Goal: Task Accomplishment & Management: Manage account settings

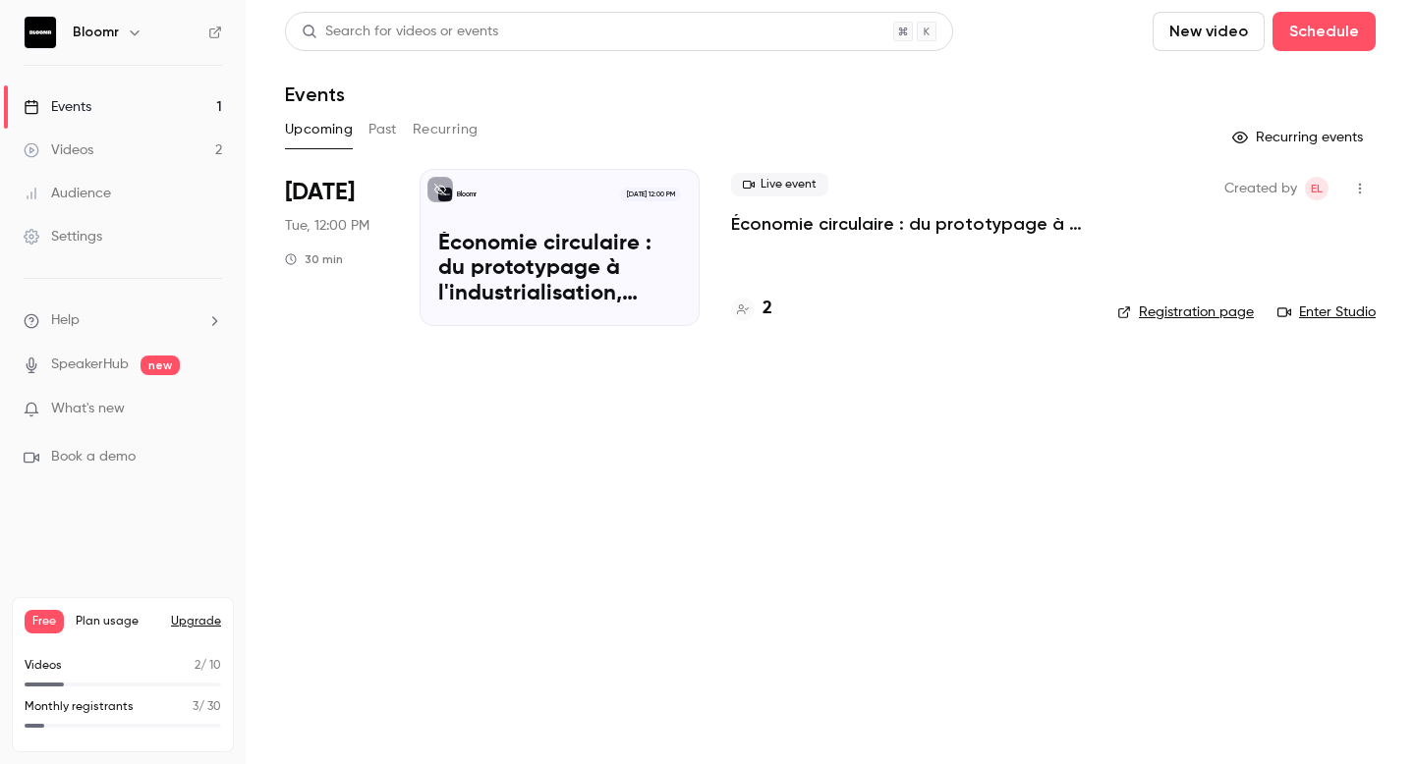
click at [612, 230] on div "Bloomr [DATE] 12:00 PM Économie circulaire : du prototypage à l'industrialisati…" at bounding box center [560, 247] width 280 height 157
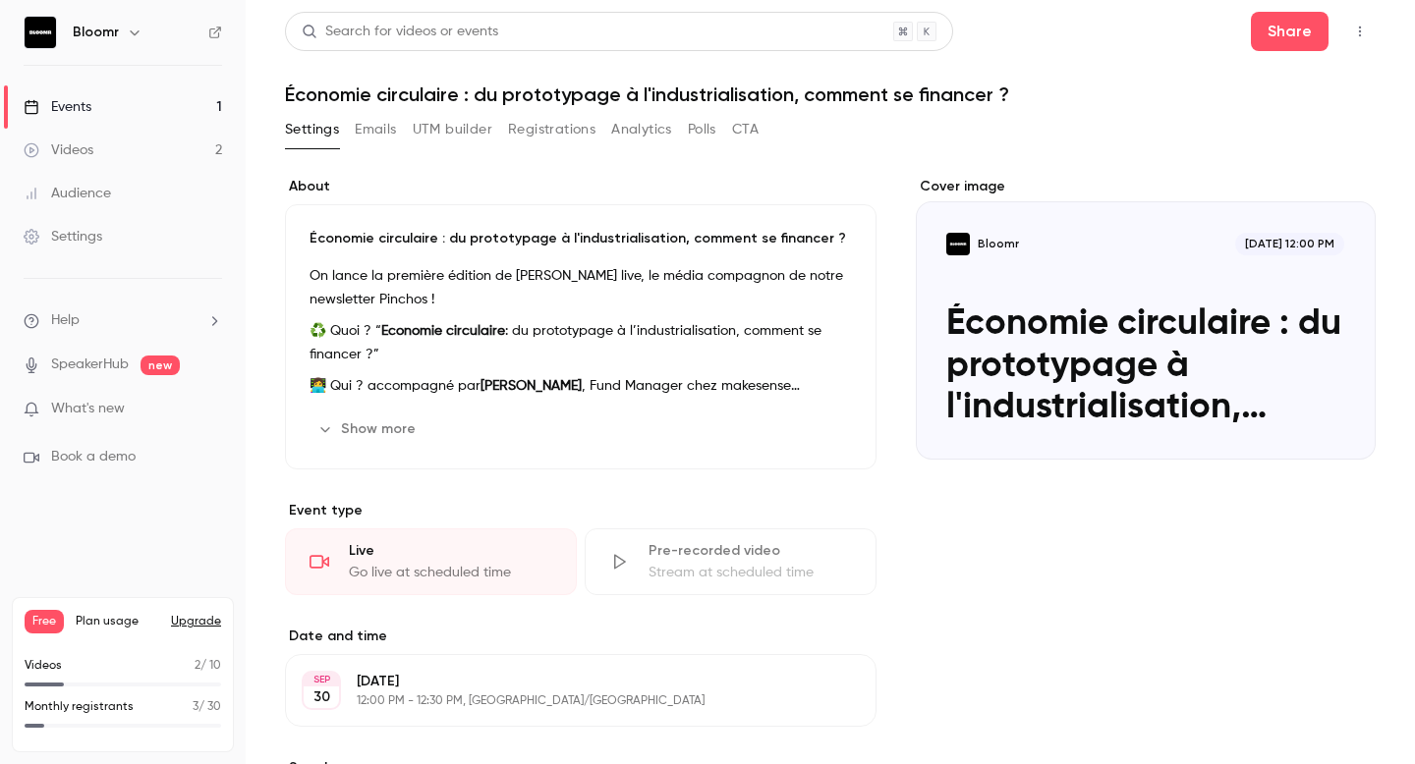
click at [1089, 317] on div "Cover image" at bounding box center [1146, 318] width 460 height 283
click at [0, 0] on input "Bloomr [DATE] 12:00 PM Économie circulaire : du prototypage à l'industrialisati…" at bounding box center [0, 0] width 0 height 0
click at [465, 554] on div "Live" at bounding box center [450, 551] width 203 height 20
click at [353, 568] on div "Go live at scheduled time" at bounding box center [450, 573] width 203 height 20
click at [310, 565] on icon at bounding box center [320, 562] width 20 height 20
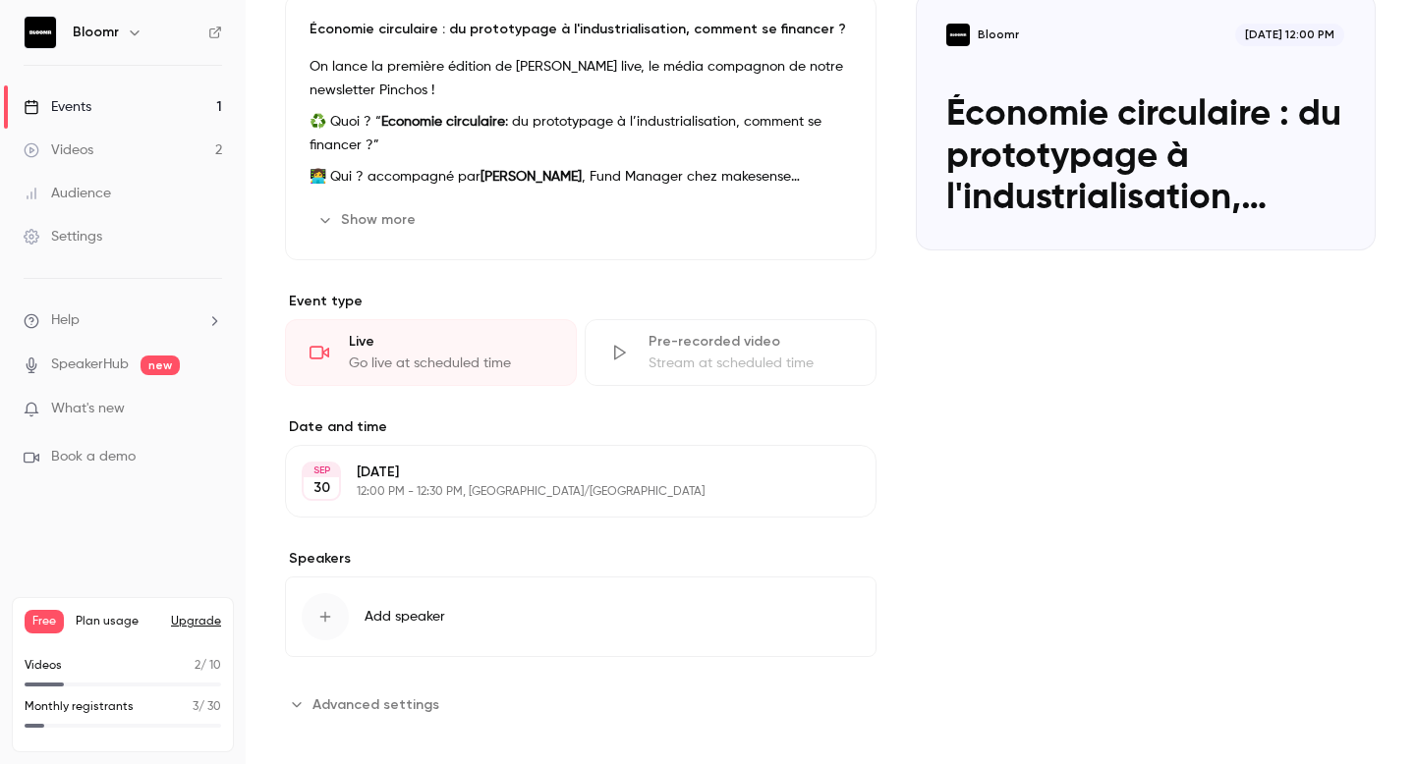
scroll to position [221, 0]
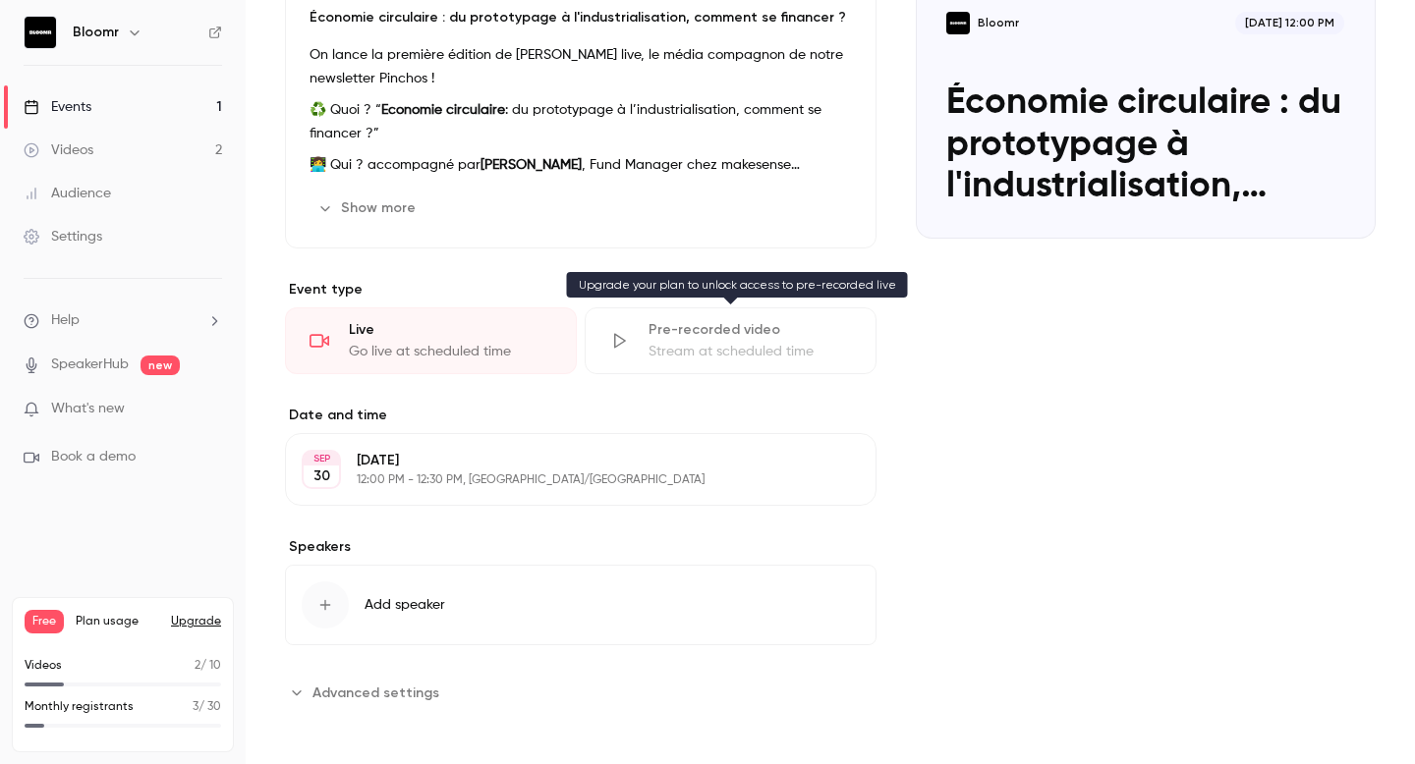
click at [681, 347] on div "Stream at scheduled time" at bounding box center [749, 352] width 203 height 20
click at [456, 344] on div "Go live at scheduled time" at bounding box center [450, 352] width 203 height 20
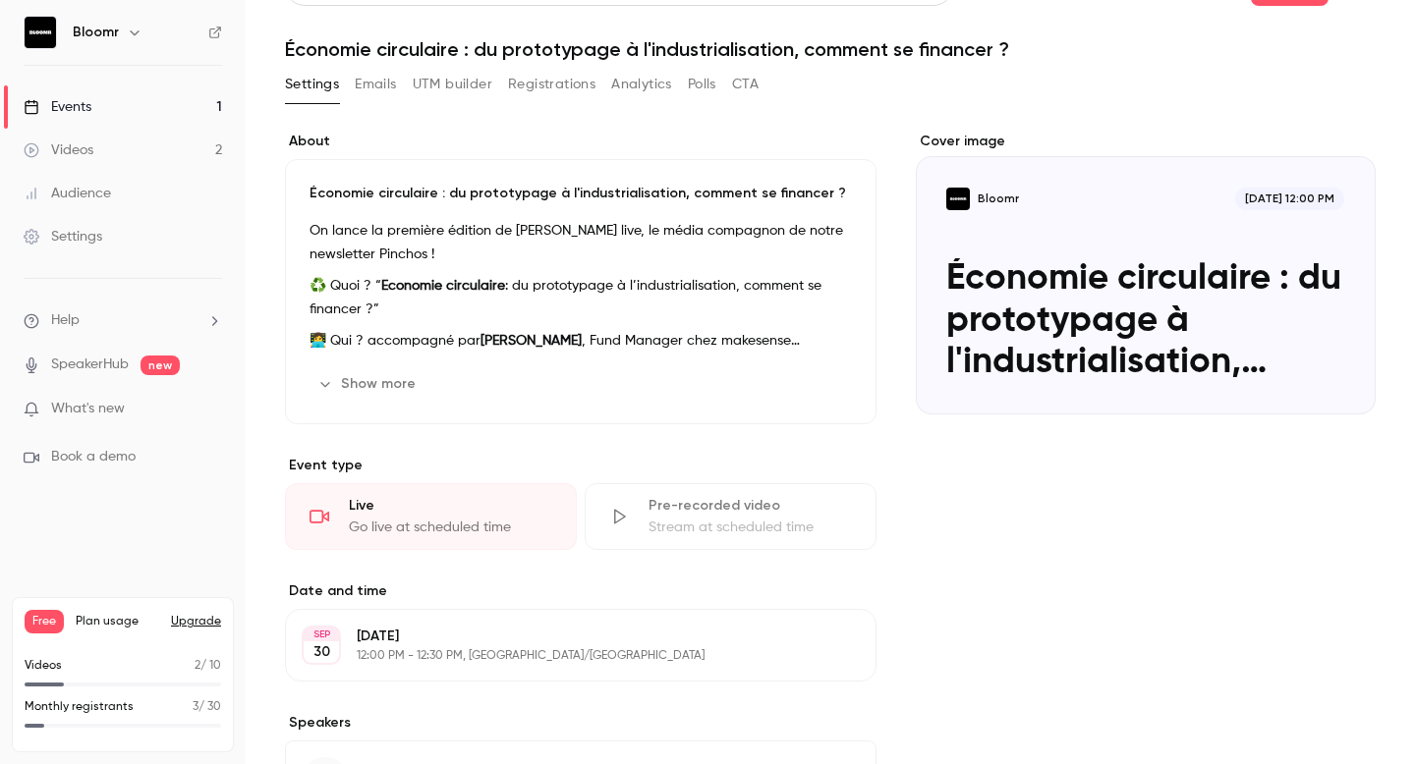
scroll to position [0, 0]
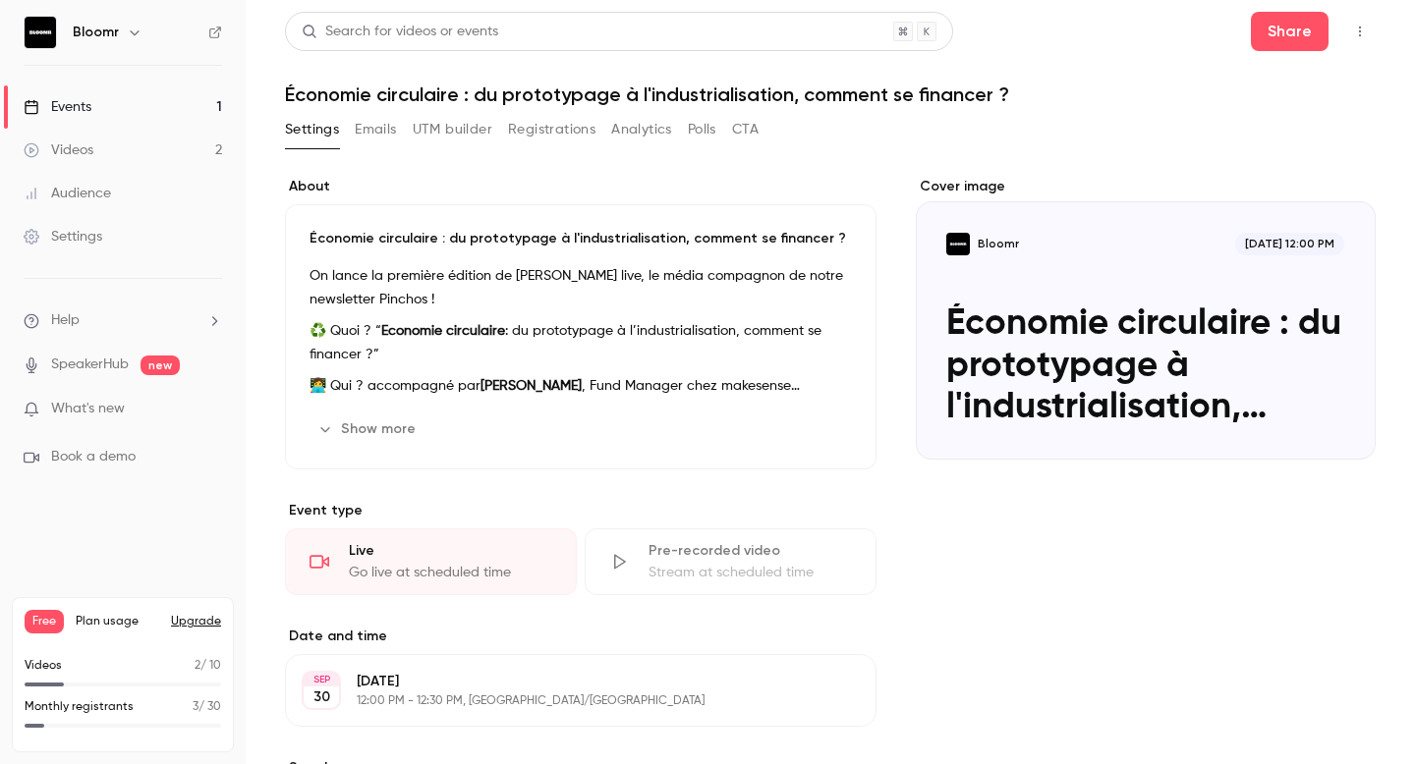
click at [339, 569] on div "Live Go live at scheduled time" at bounding box center [431, 562] width 292 height 67
click at [347, 557] on div "Live Go live at scheduled time" at bounding box center [431, 562] width 292 height 67
click at [328, 550] on div "Live Go live at scheduled time" at bounding box center [431, 562] width 292 height 67
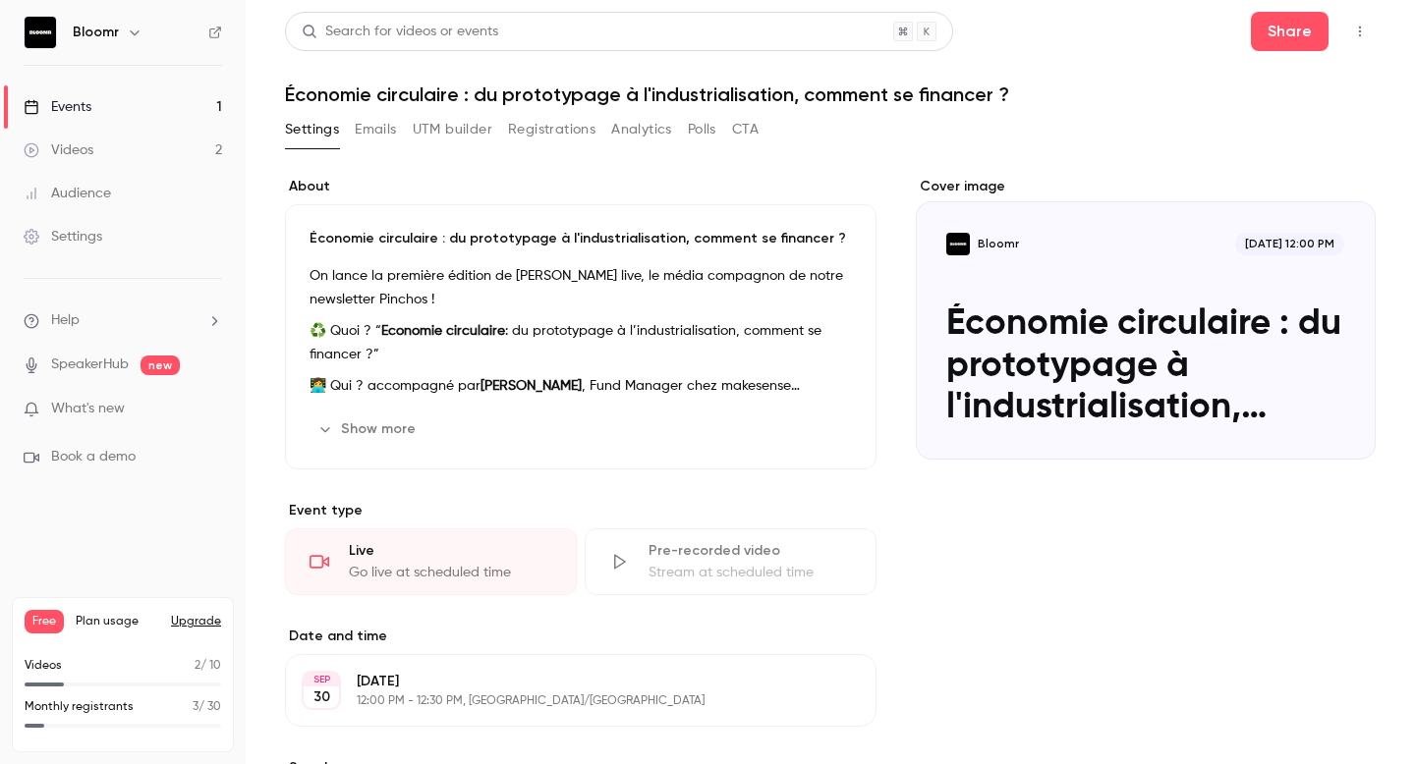
click at [428, 580] on div "Go live at scheduled time" at bounding box center [450, 573] width 203 height 20
click at [613, 550] on div "Pre-recorded video Stream at scheduled time" at bounding box center [731, 562] width 292 height 67
click at [510, 549] on div "Live" at bounding box center [450, 551] width 203 height 20
click at [1289, 44] on button "Share" at bounding box center [1290, 31] width 78 height 39
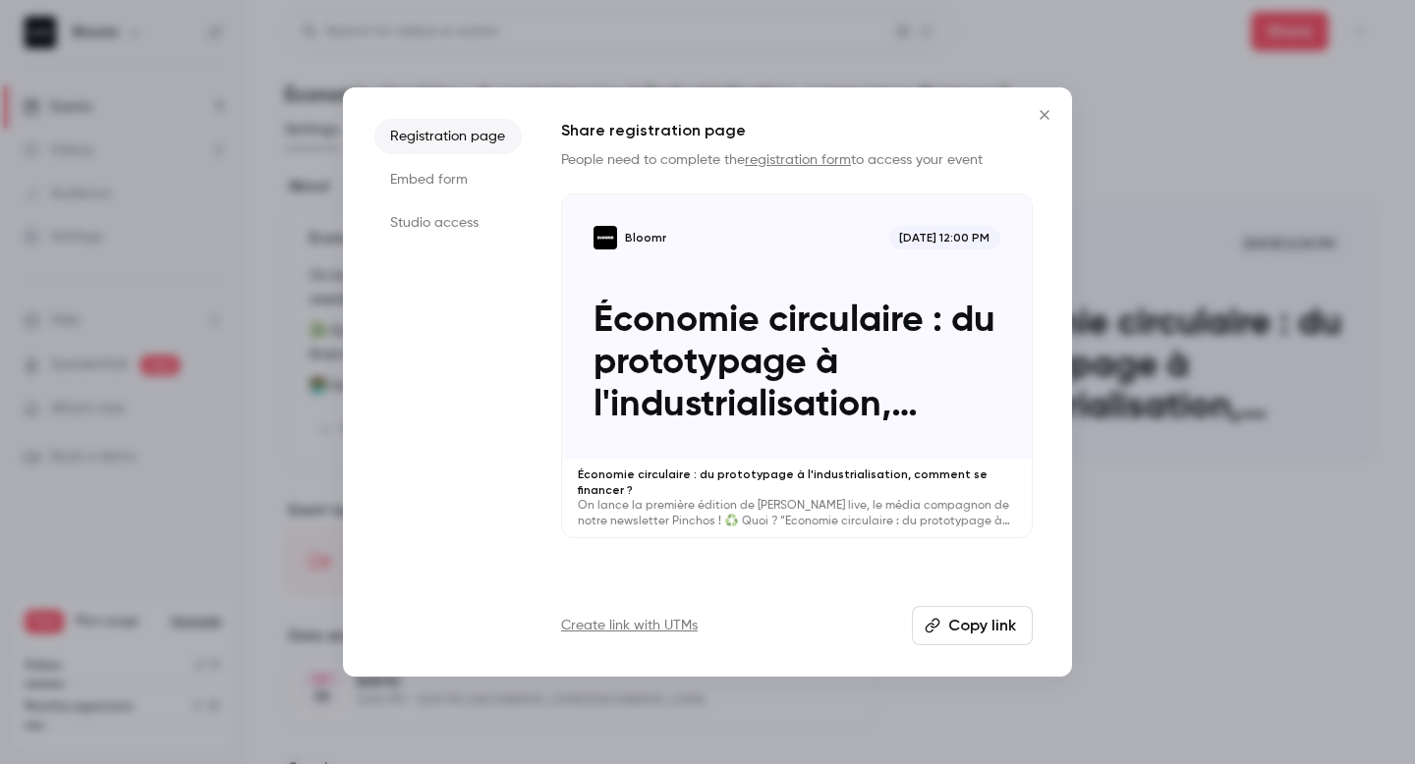
click at [449, 221] on li "Studio access" at bounding box center [447, 222] width 147 height 35
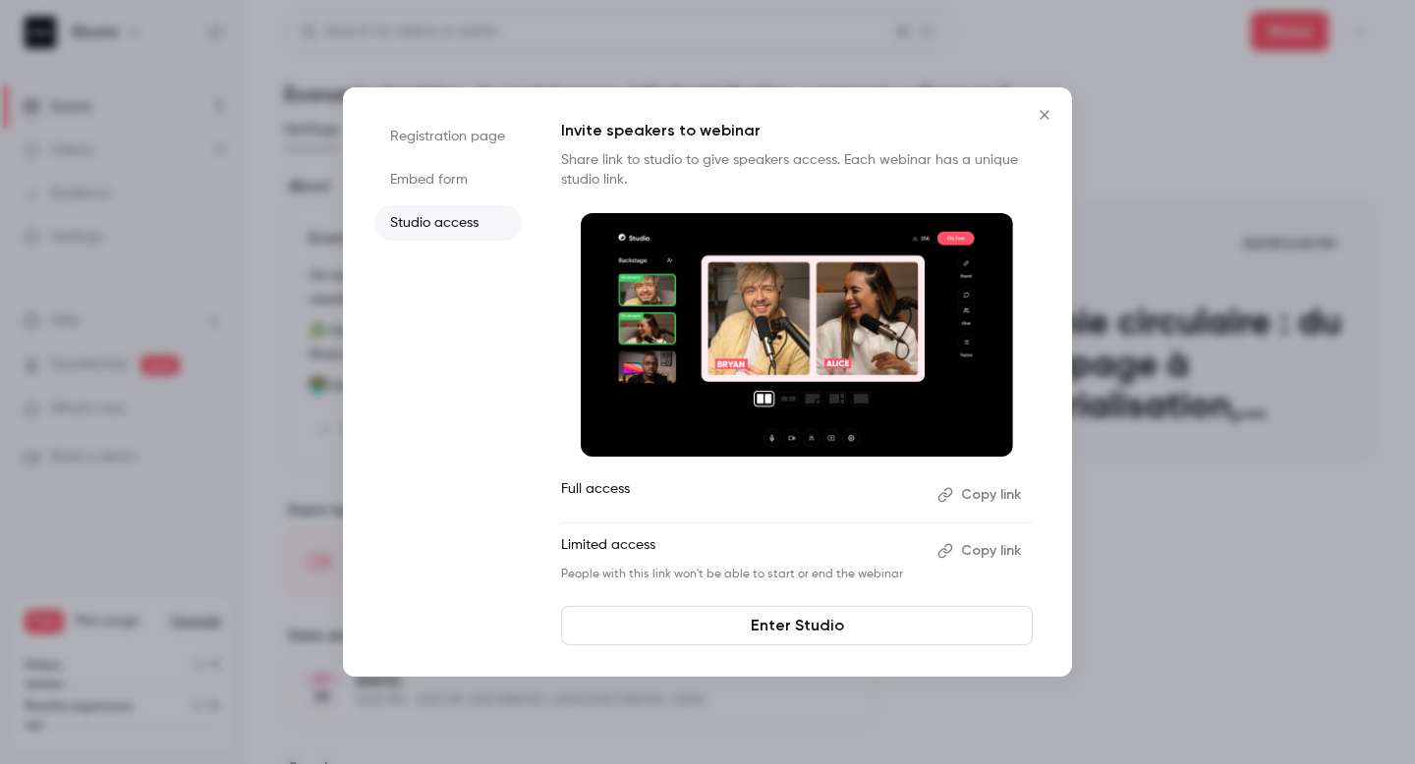
click at [756, 616] on link "Enter Studio" at bounding box center [797, 625] width 472 height 39
click at [1049, 129] on button "Close" at bounding box center [1044, 114] width 39 height 39
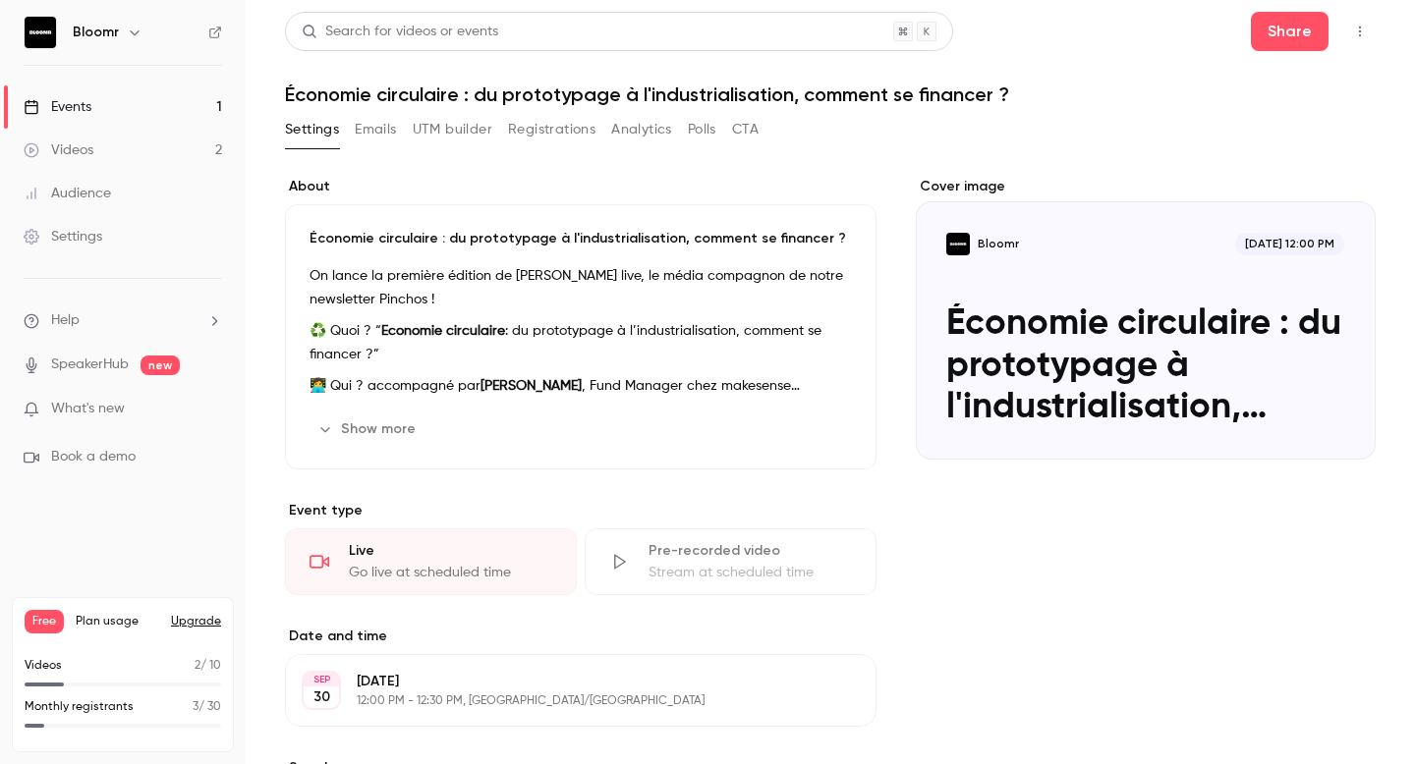
scroll to position [224, 0]
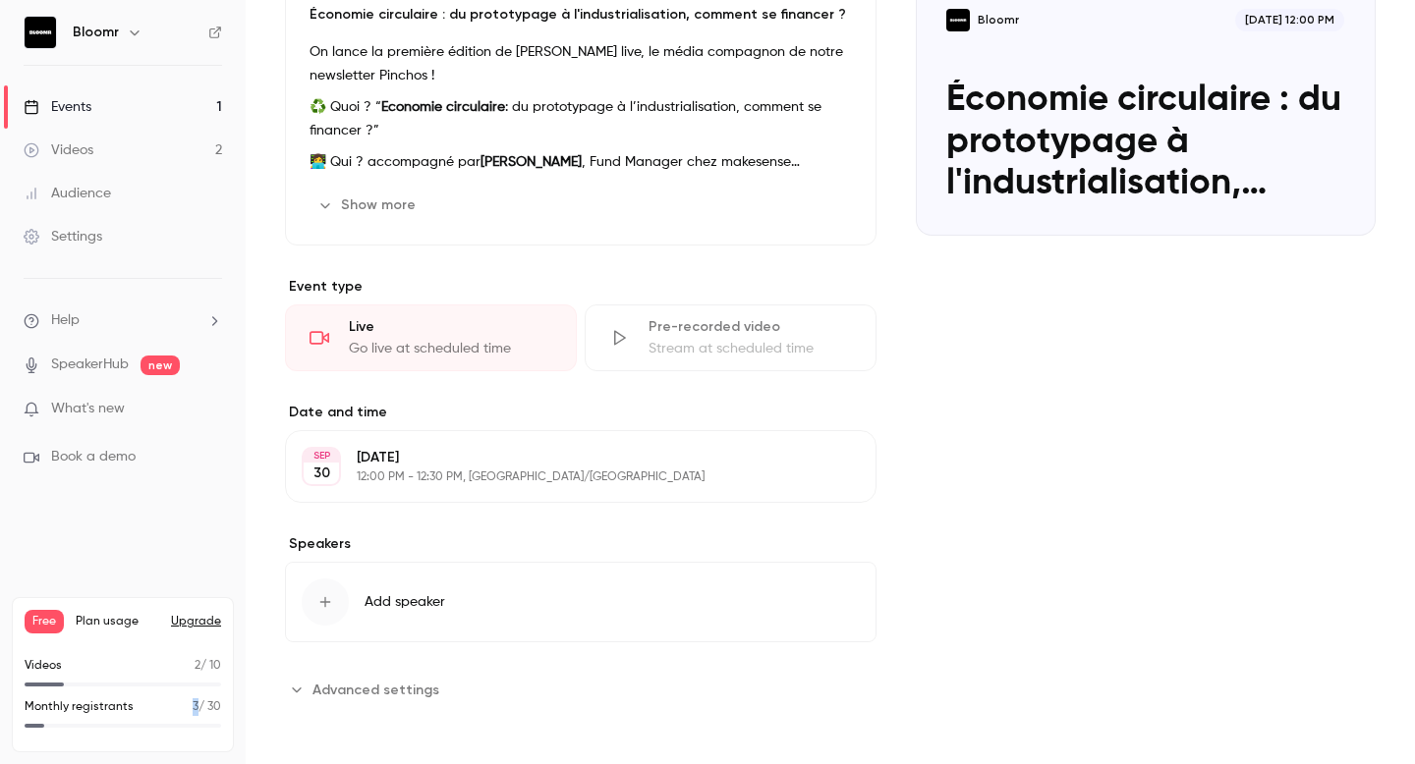
drag, startPoint x: 196, startPoint y: 711, endPoint x: 186, endPoint y: 710, distance: 9.9
click at [186, 710] on div "Monthly registrants 3 / 30" at bounding box center [123, 708] width 197 height 18
click at [197, 709] on p "3 / 30" at bounding box center [207, 708] width 28 height 18
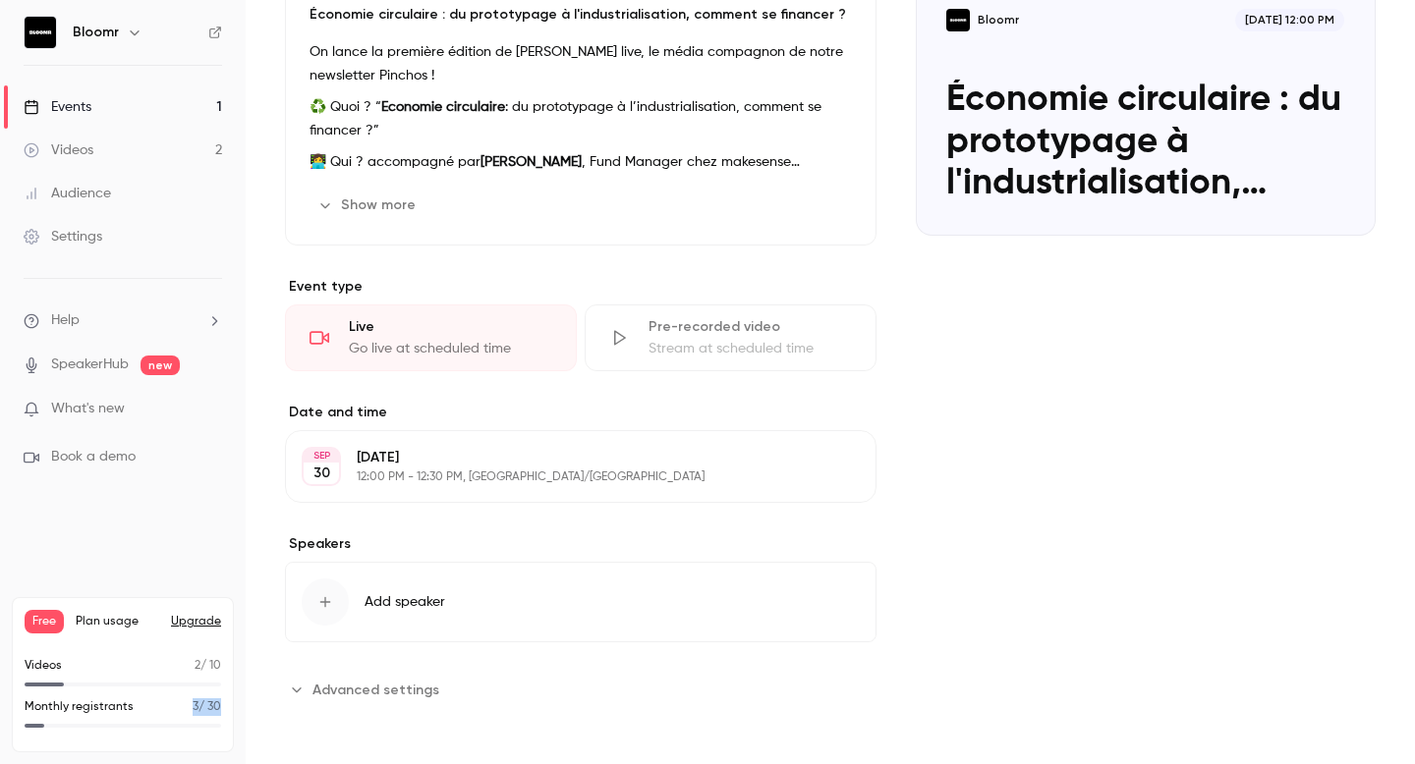
click at [197, 709] on p "3 / 30" at bounding box center [207, 708] width 28 height 18
click at [294, 716] on div "**********" at bounding box center [830, 353] width 1091 height 800
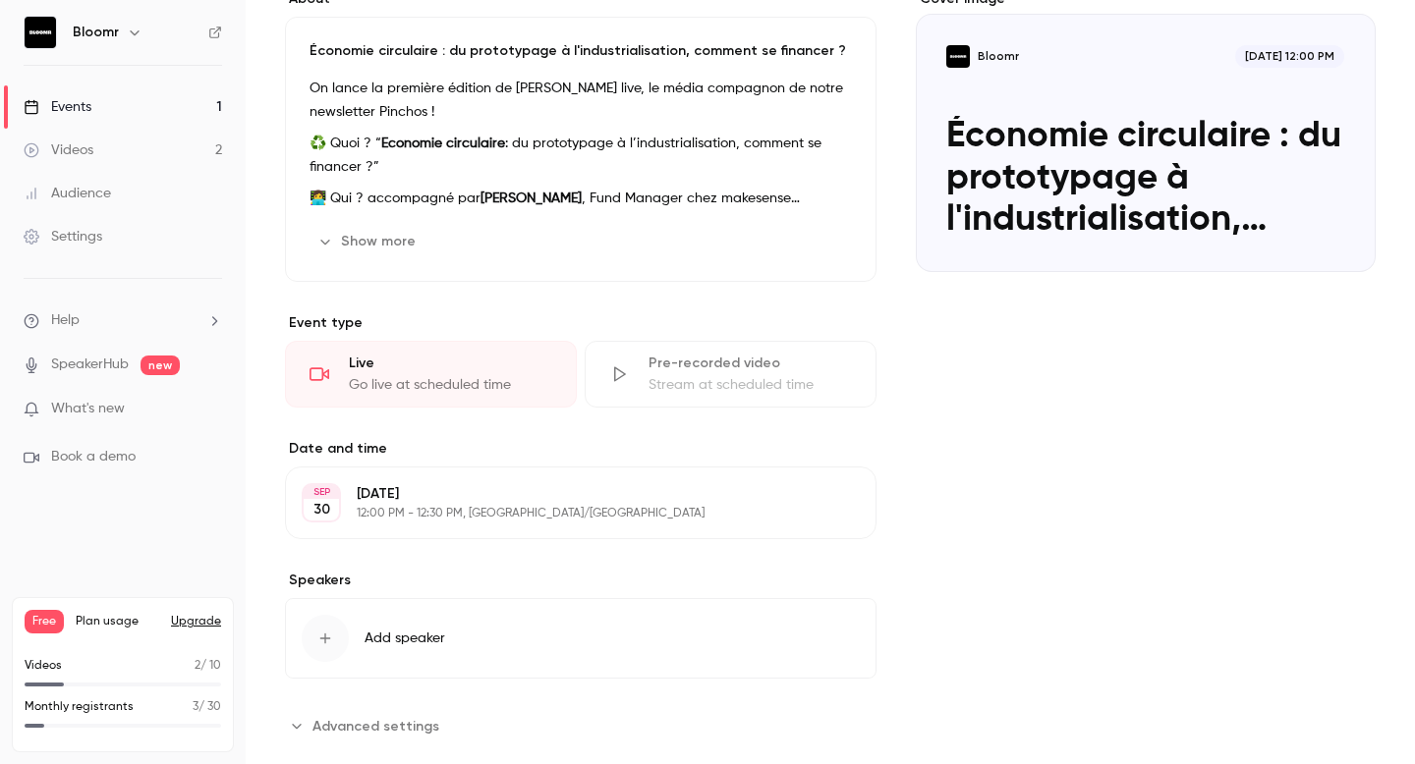
scroll to position [0, 0]
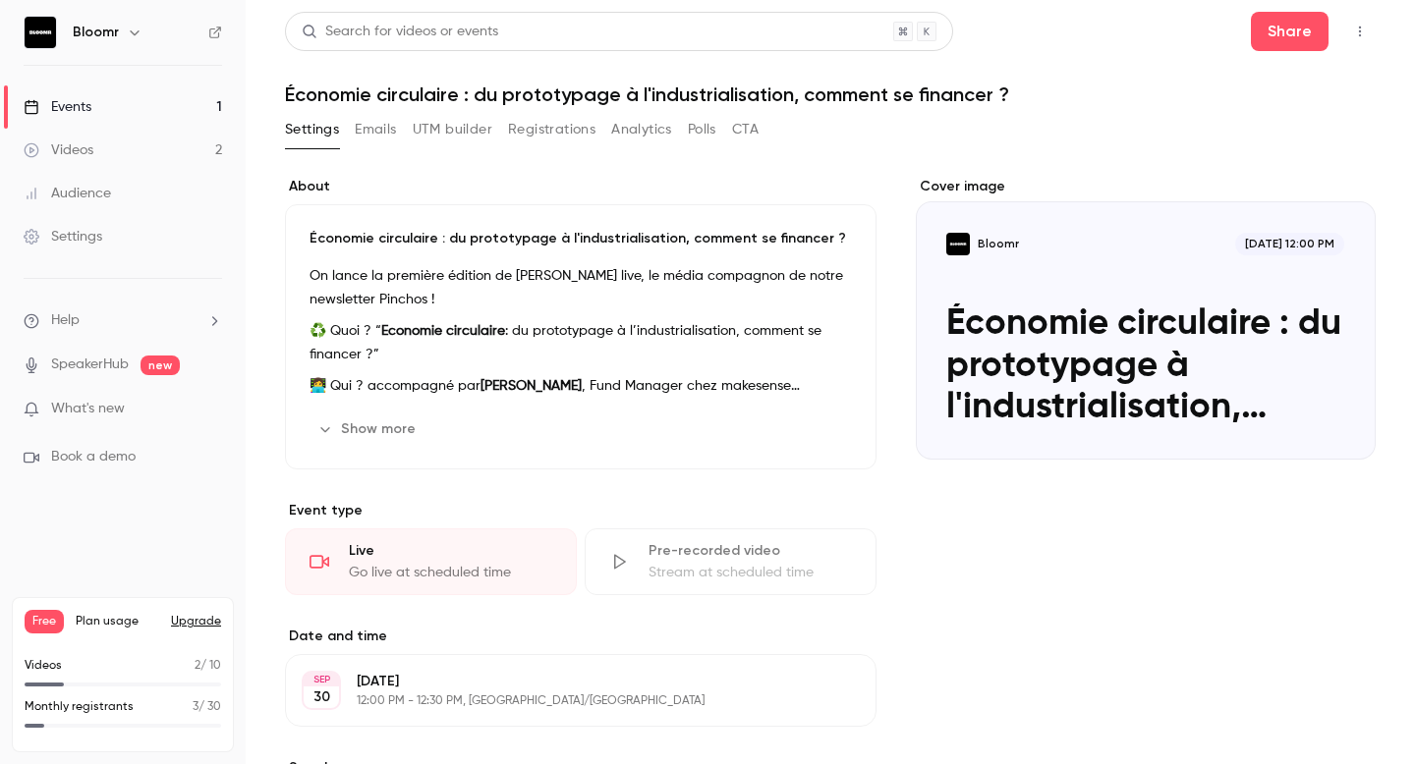
click at [536, 137] on button "Registrations" at bounding box center [551, 129] width 87 height 31
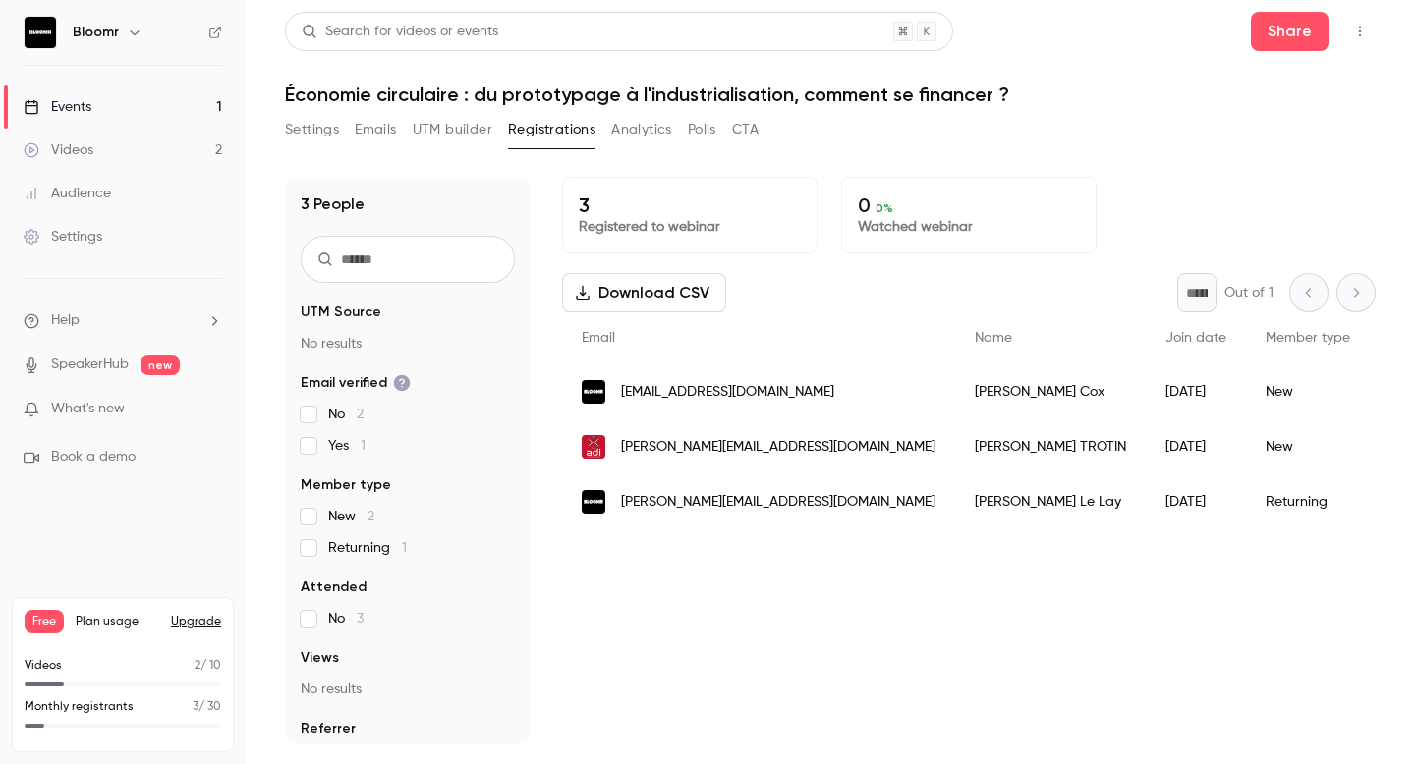
click at [158, 159] on link "Videos 2" at bounding box center [123, 150] width 246 height 43
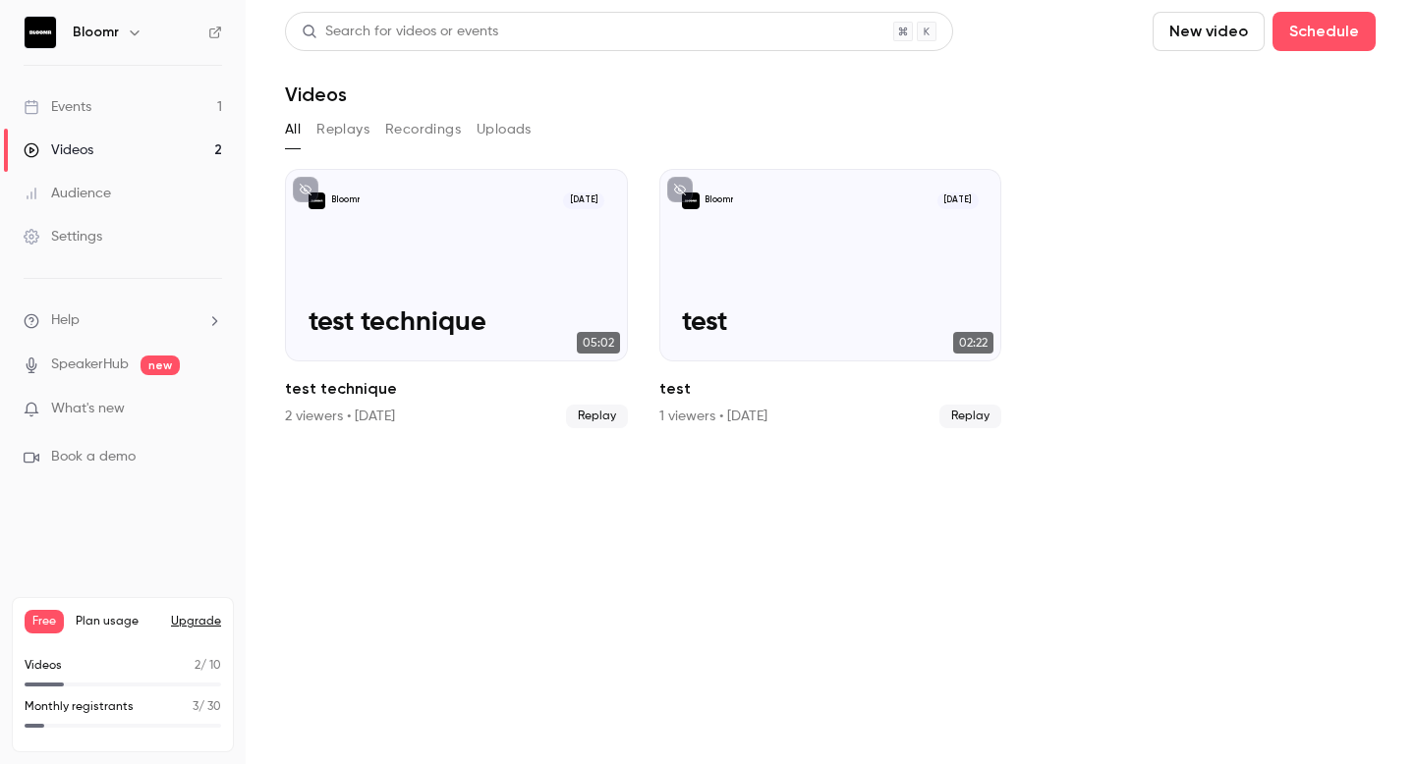
click at [168, 100] on link "Events 1" at bounding box center [123, 106] width 246 height 43
